Goal: Transaction & Acquisition: Purchase product/service

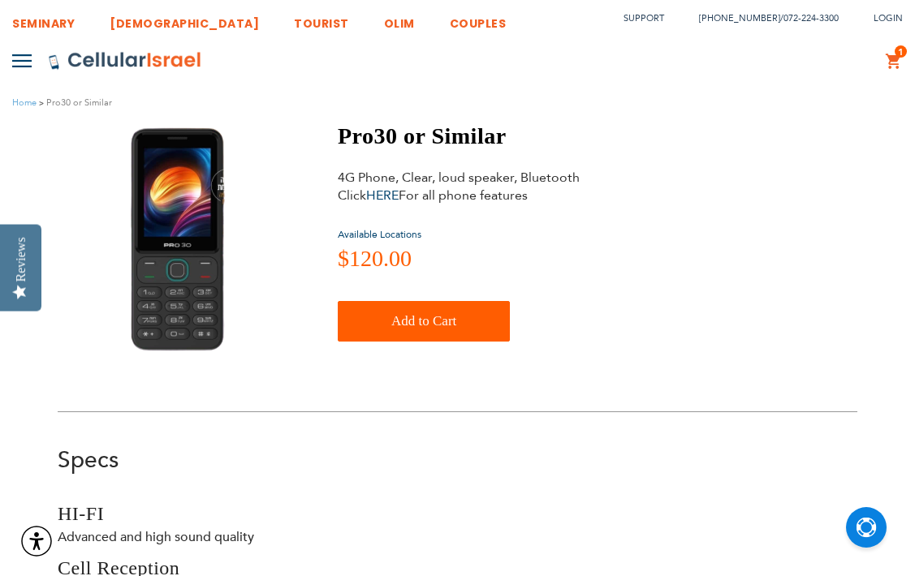
click at [165, 200] on img at bounding box center [176, 240] width 98 height 235
click at [389, 194] on link "HERE" at bounding box center [382, 196] width 32 height 18
click at [18, 58] on img at bounding box center [21, 60] width 19 height 13
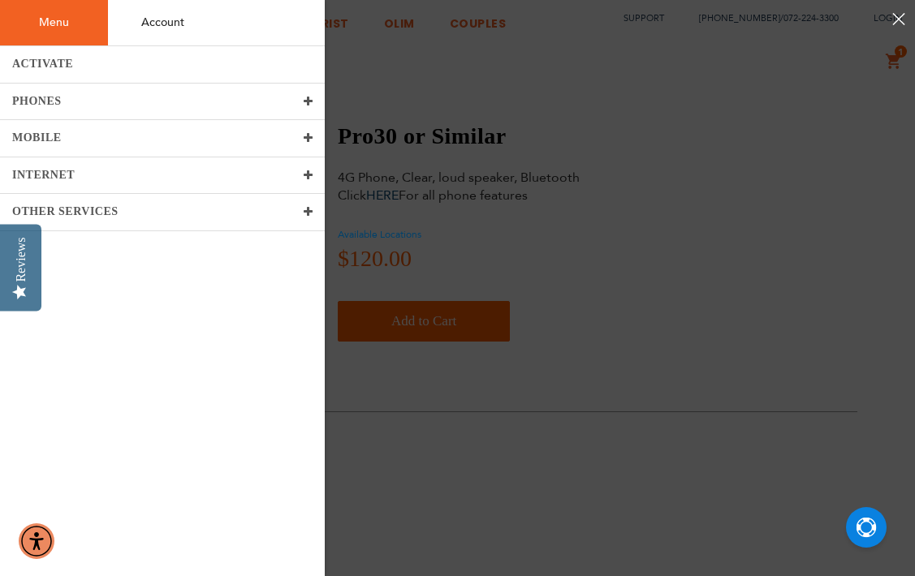
click at [67, 106] on link "PHONES" at bounding box center [162, 102] width 325 height 37
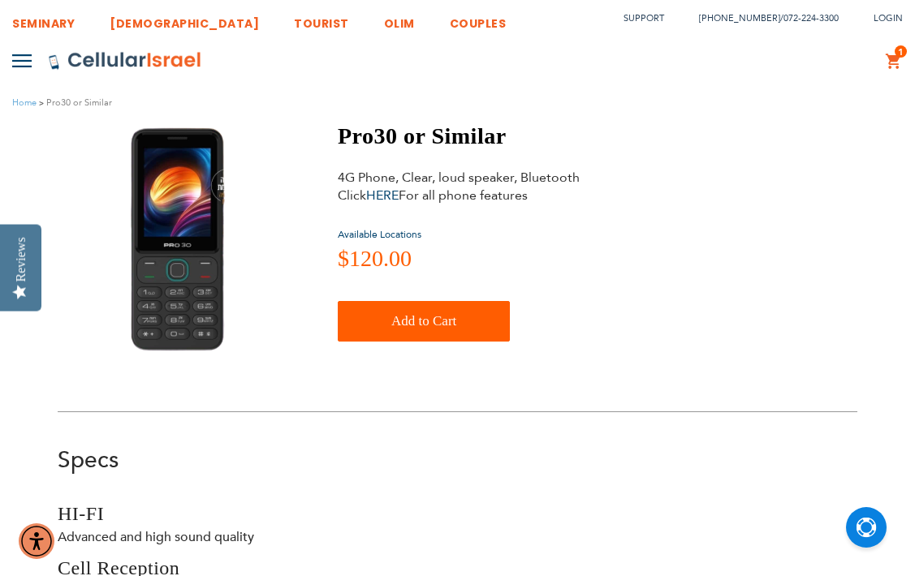
click at [629, 124] on div "Pro30 or Similar 4G Phone, Clear, loud speaker, Bluetooth Click HERE For all ph…" at bounding box center [458, 240] width 800 height 235
drag, startPoint x: 718, startPoint y: 190, endPoint x: 718, endPoint y: 160, distance: 30.0
click at [718, 189] on div "Pro30 or Similar 4G Phone, Clear, loud speaker, Bluetooth Click HERE For all ph…" at bounding box center [458, 240] width 800 height 235
click at [385, 232] on span "Available Locations" at bounding box center [380, 234] width 84 height 13
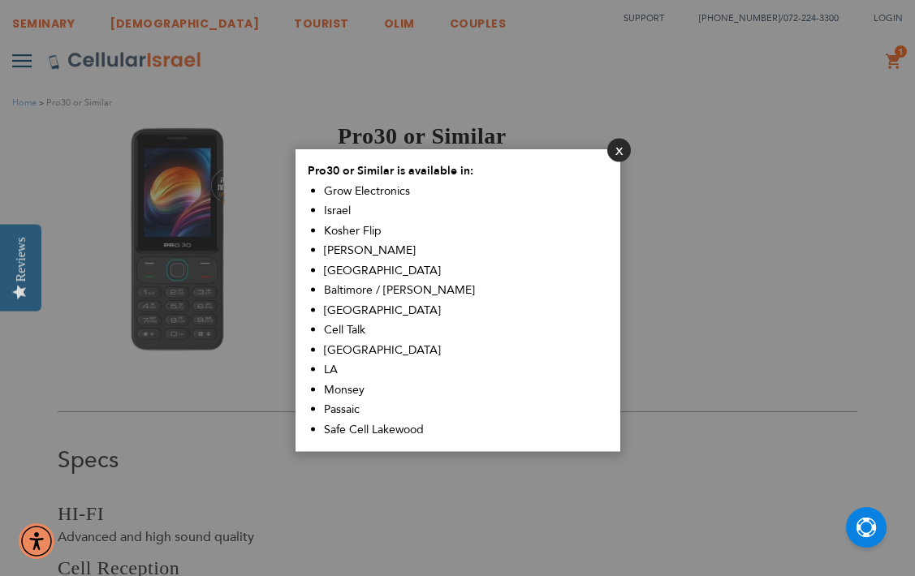
click at [623, 148] on button "Close" at bounding box center [619, 151] width 24 height 24
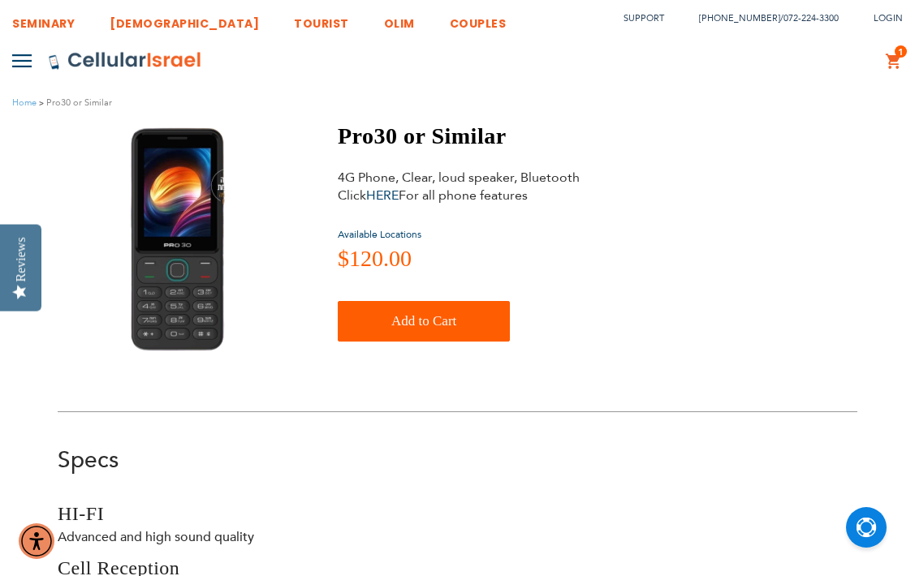
click at [179, 221] on img at bounding box center [176, 240] width 98 height 235
click at [893, 66] on link "1 1 items My Cart" at bounding box center [894, 61] width 18 height 19
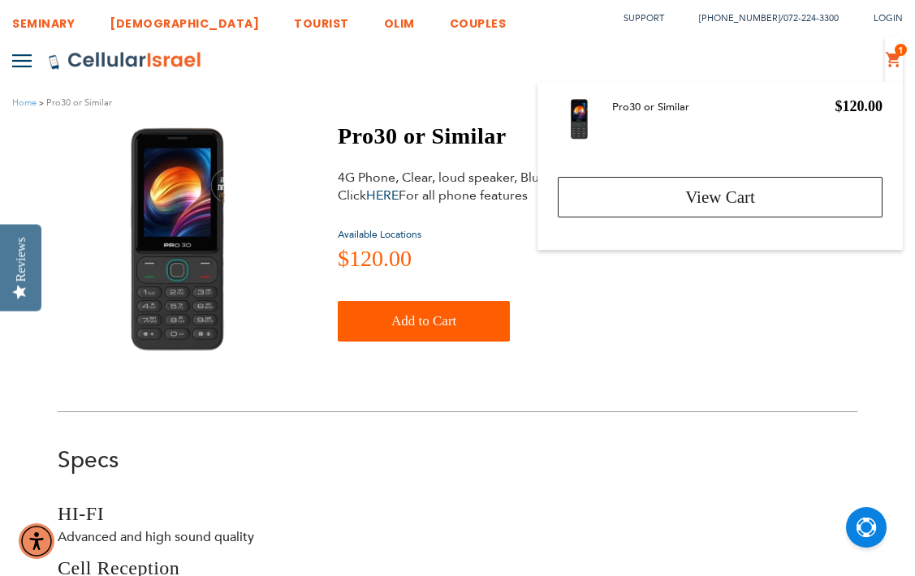
click at [19, 62] on img at bounding box center [21, 60] width 19 height 13
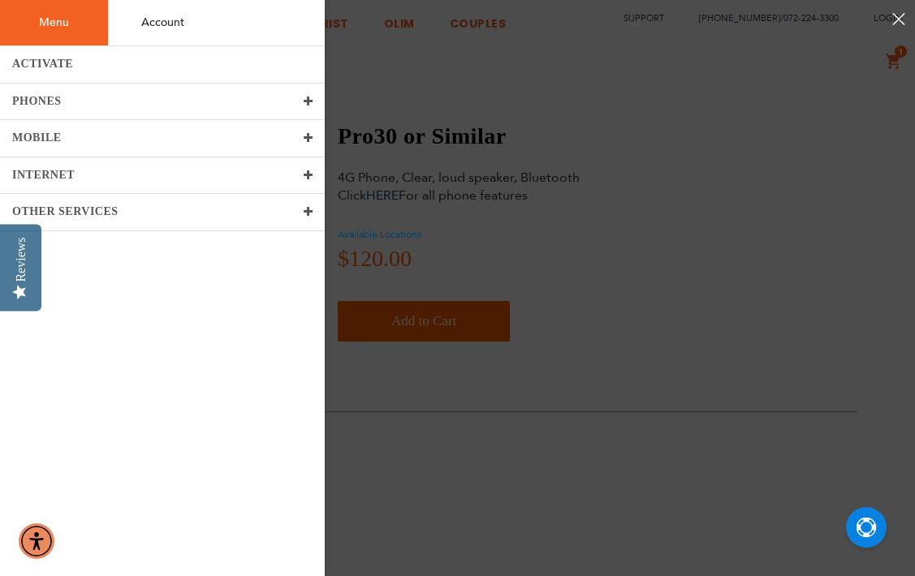
click at [305, 101] on span at bounding box center [309, 101] width 10 height 11
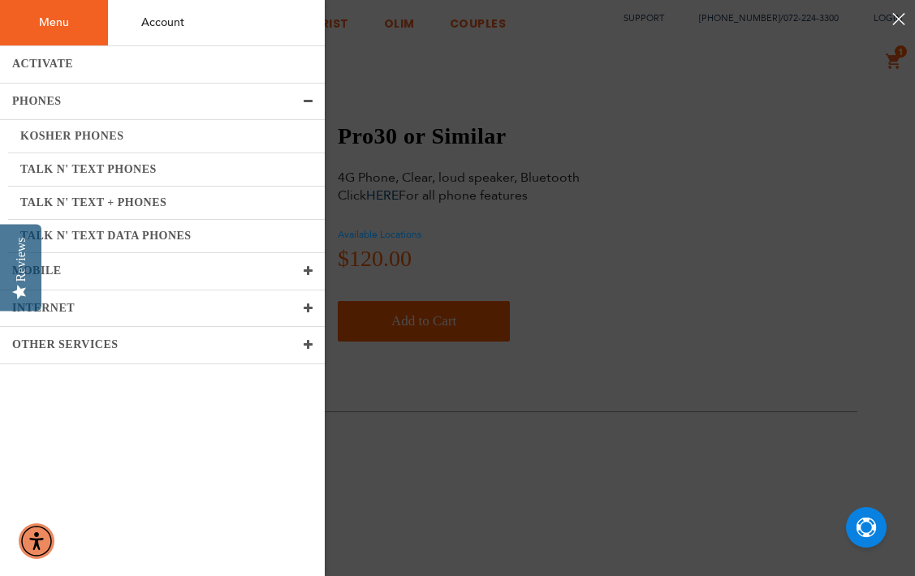
click at [127, 136] on link "Kosher Phones" at bounding box center [166, 136] width 317 height 33
